Goal: Find specific page/section: Find specific page/section

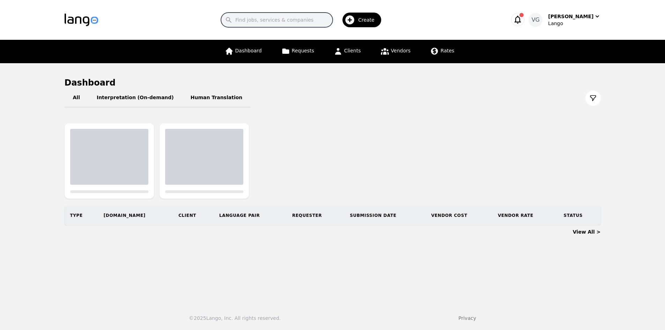
click at [274, 20] on input "Search" at bounding box center [277, 20] width 112 height 15
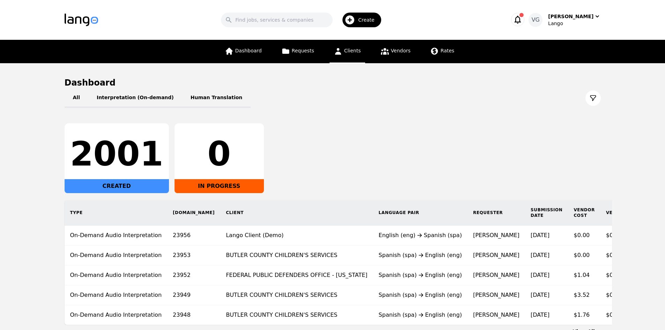
click at [353, 56] on link "Clients" at bounding box center [348, 51] width 36 height 23
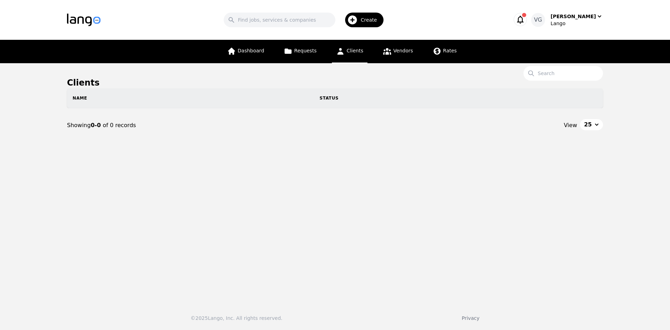
click at [559, 81] on h1 "Clients" at bounding box center [335, 82] width 536 height 11
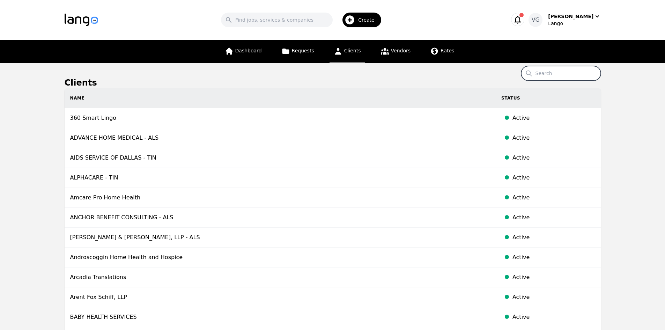
click at [557, 73] on input "Search" at bounding box center [561, 73] width 80 height 15
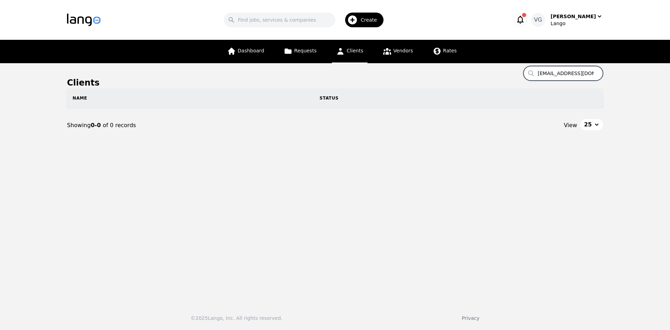
scroll to position [0, 38]
type input "[EMAIL_ADDRESS][DOMAIN_NAME]"
